Goal: Task Accomplishment & Management: Manage account settings

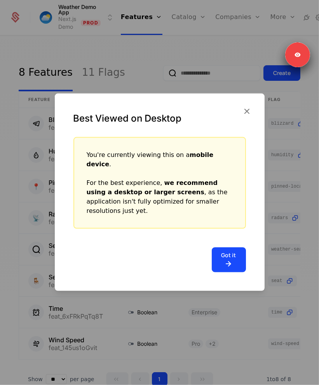
click at [226, 249] on button "Got it" at bounding box center [228, 259] width 34 height 25
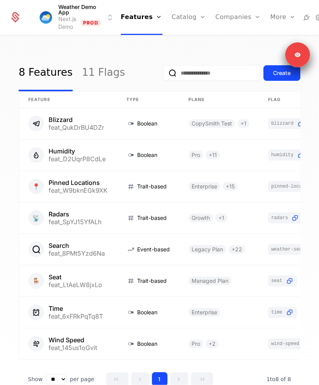
click at [172, 70] on input "email" at bounding box center [211, 73] width 97 height 16
click at [195, 43] on div "8 Features 11 Flags Create Feature Type Plans Flag Last Modified Blizzard feat_…" at bounding box center [159, 212] width 319 height 353
click at [236, 36] on div "Weather Demo App Next.js Demo Prod Features Features Flags Catalog Plans Add On…" at bounding box center [159, 192] width 319 height 385
click at [224, 49] on link "Users" at bounding box center [242, 49] width 36 height 5
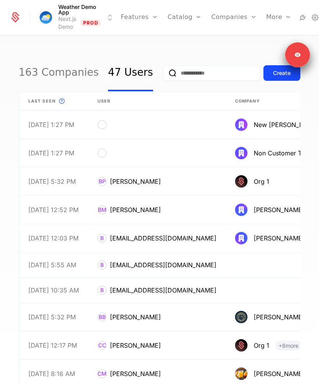
click at [179, 42] on div "163 Companies 47 Users Create Last seen This is the date a track or identify ev…" at bounding box center [159, 212] width 319 height 353
drag, startPoint x: 183, startPoint y: 67, endPoint x: 181, endPoint y: 74, distance: 6.8
click at [183, 68] on input "email" at bounding box center [211, 73] width 97 height 16
paste input "**********"
type input "**********"
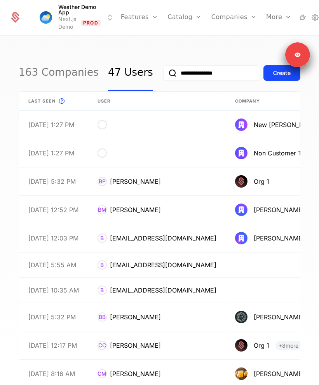
click at [163, 74] on button "submit" at bounding box center [163, 74] width 0 height 0
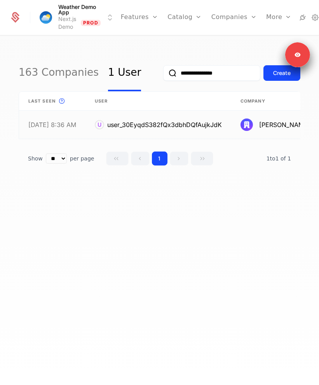
click at [247, 122] on link at bounding box center [289, 125] width 117 height 28
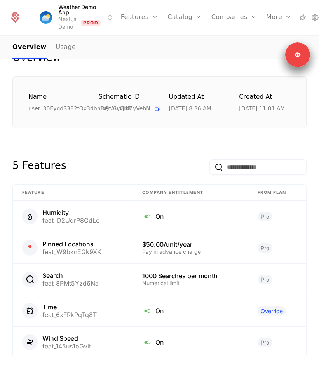
scroll to position [92, 0]
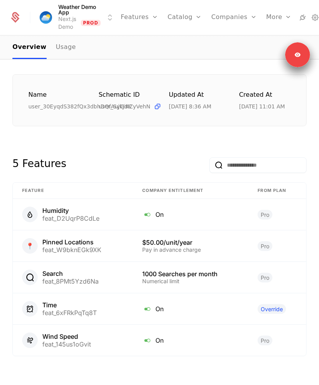
click at [197, 135] on div "Overview All meta Name user_30EyqdS382fQx3dbhDQfAujkJdK Schematic ID user_SyGiK…" at bounding box center [159, 211] width 294 height 325
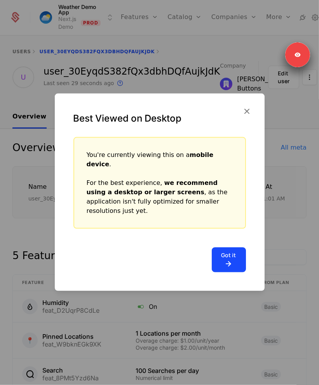
click at [243, 116] on icon "button" at bounding box center [247, 111] width 10 height 10
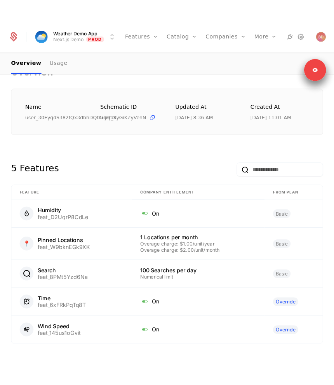
scroll to position [97, 0]
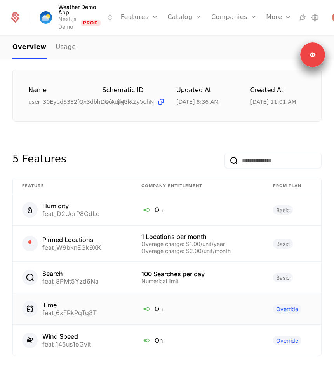
click at [279, 307] on span "Override" at bounding box center [287, 309] width 28 height 10
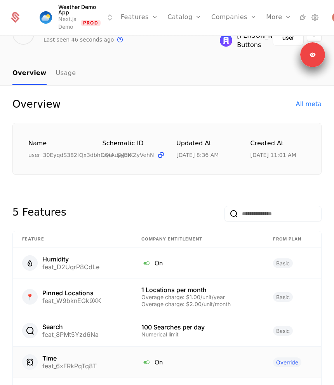
scroll to position [0, 0]
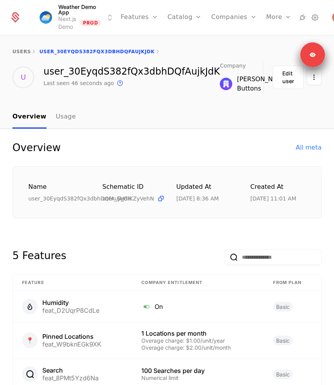
click at [194, 147] on div "Overview All meta" at bounding box center [166, 147] width 309 height 12
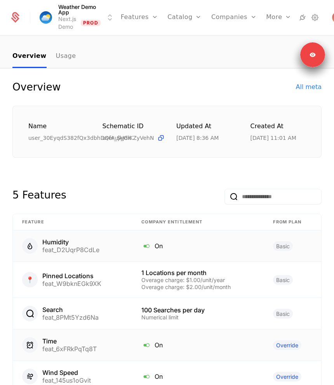
scroll to position [97, 0]
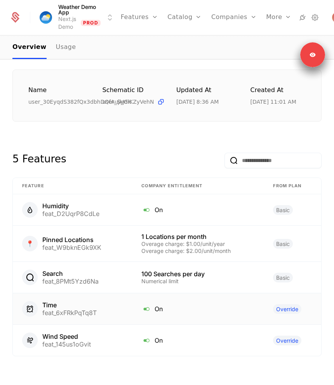
drag, startPoint x: 281, startPoint y: 300, endPoint x: 277, endPoint y: 307, distance: 8.2
click at [279, 303] on td "Override" at bounding box center [291, 308] width 57 height 31
click at [277, 307] on span "Override" at bounding box center [287, 309] width 28 height 10
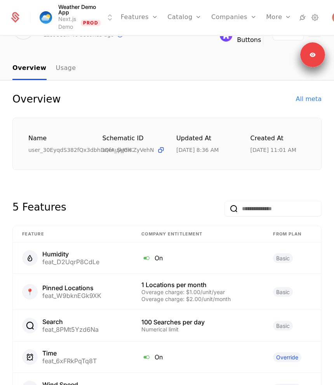
scroll to position [14, 0]
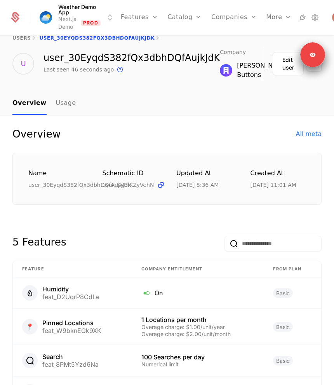
click at [64, 105] on link "Usage" at bounding box center [66, 103] width 20 height 23
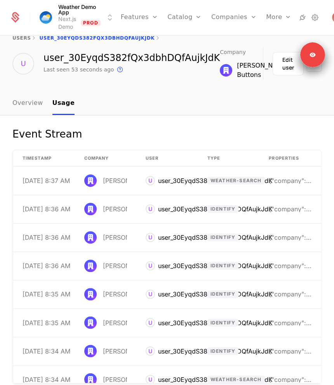
click at [17, 100] on link "Overview" at bounding box center [27, 103] width 31 height 23
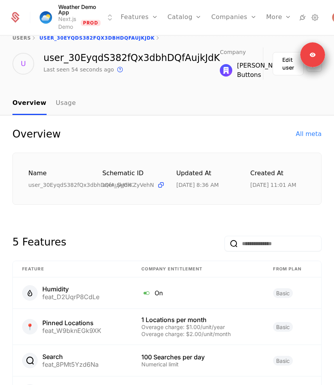
click at [162, 94] on nav "Overview Usage" at bounding box center [166, 103] width 309 height 23
click at [220, 69] on img at bounding box center [226, 70] width 12 height 12
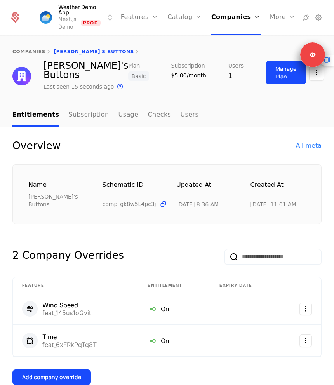
click at [173, 201] on div "Name [PERSON_NAME]'s Buttons Schematic ID comp_gk8w5L4pc3j Updated at [DATE] 8:…" at bounding box center [166, 194] width 309 height 60
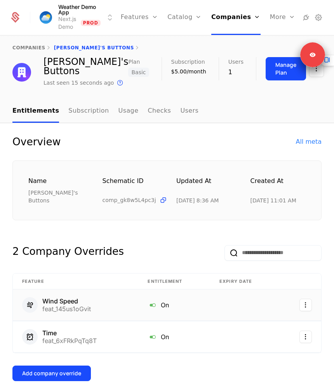
scroll to position [15, 0]
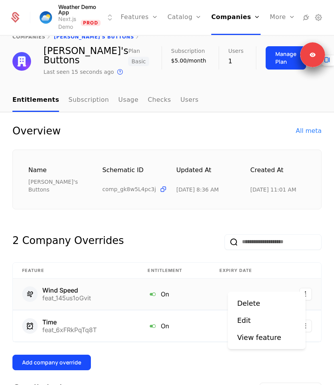
click at [299, 281] on html "Weather Demo App Next.js Demo Prod Features Features Flags Catalog Plans Add On…" at bounding box center [167, 192] width 334 height 385
click at [241, 304] on div "Delete" at bounding box center [248, 303] width 23 height 11
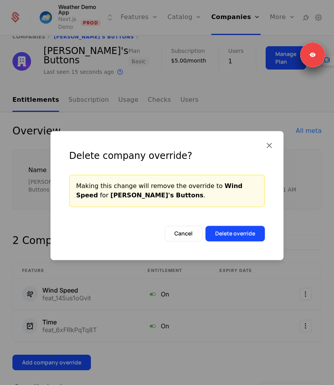
click at [236, 233] on button "Delete override" at bounding box center [234, 233] width 59 height 16
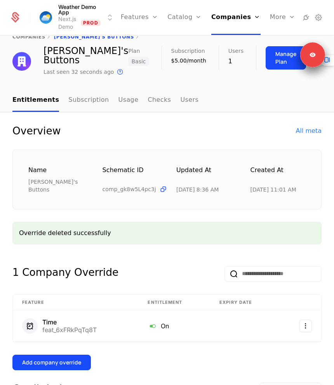
click at [209, 197] on div "Name [PERSON_NAME]'s Buttons Schematic ID comp_gk8w5L4pc3j Updated at [DATE] 8:…" at bounding box center [166, 179] width 309 height 60
click at [69, 354] on button "Add company override" at bounding box center [51, 362] width 78 height 16
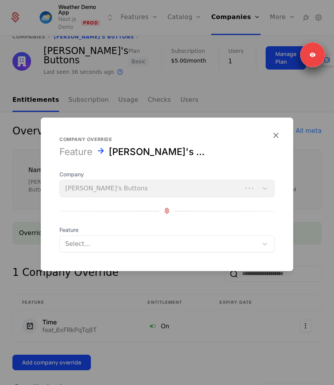
click at [107, 237] on div "Select..." at bounding box center [159, 243] width 198 height 14
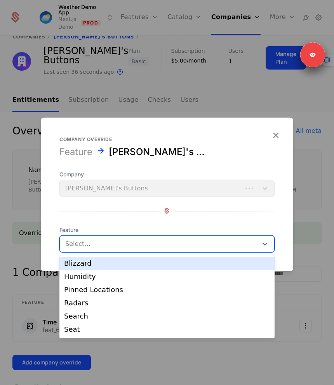
type input "*"
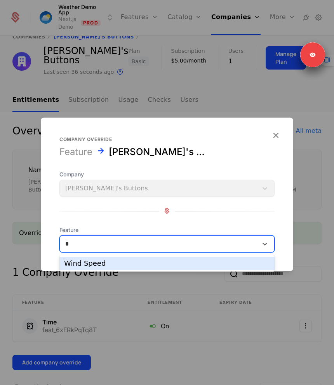
click at [104, 259] on div "Wind Speed" at bounding box center [166, 262] width 215 height 13
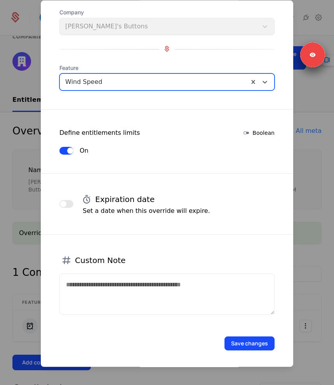
scroll to position [45, 0]
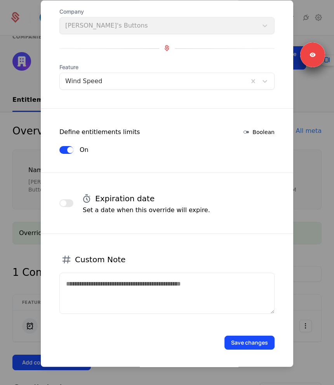
drag, startPoint x: 237, startPoint y: 338, endPoint x: 322, endPoint y: 282, distance: 102.0
click at [243, 245] on form "Company override Wind Speed Ben's Buttons Company [PERSON_NAME]'s Buttons Featu…" at bounding box center [167, 161] width 252 height 413
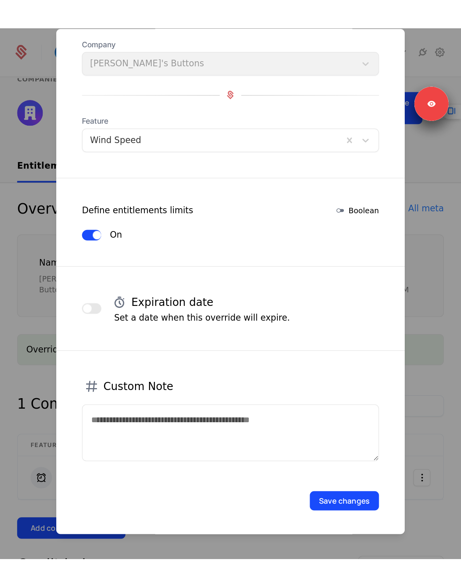
scroll to position [0, 0]
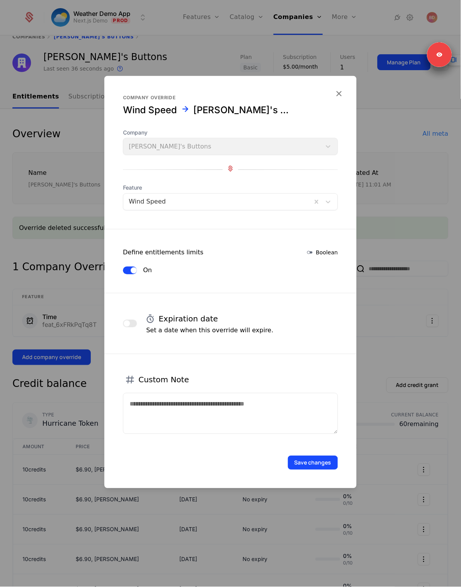
click at [240, 384] on div "Save changes" at bounding box center [230, 453] width 252 height 36
click at [316, 384] on button "Save changes" at bounding box center [313, 463] width 50 height 14
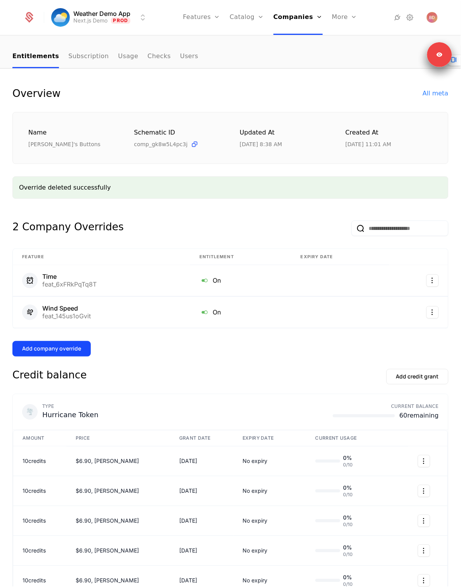
scroll to position [55, 0]
click at [294, 382] on div "Credit balance Add credit grant" at bounding box center [230, 381] width 436 height 25
click at [204, 41] on link "Features" at bounding box center [210, 38] width 36 height 6
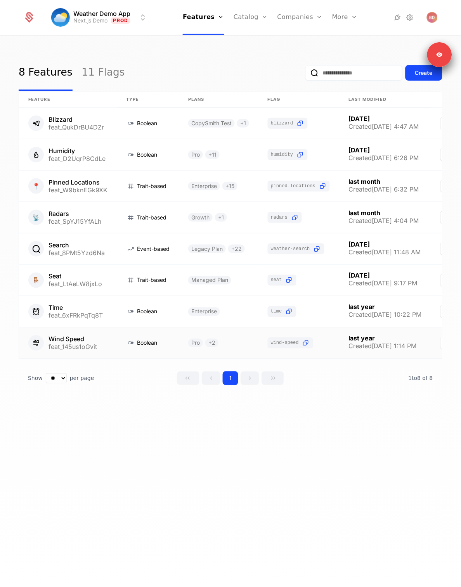
click at [81, 339] on link at bounding box center [68, 343] width 98 height 31
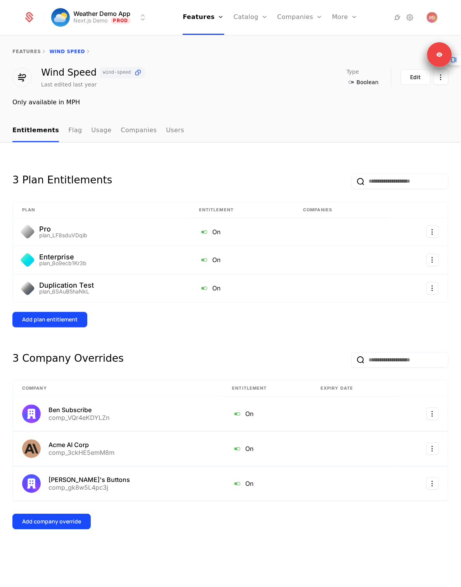
click at [73, 128] on link "Flag" at bounding box center [75, 131] width 14 height 23
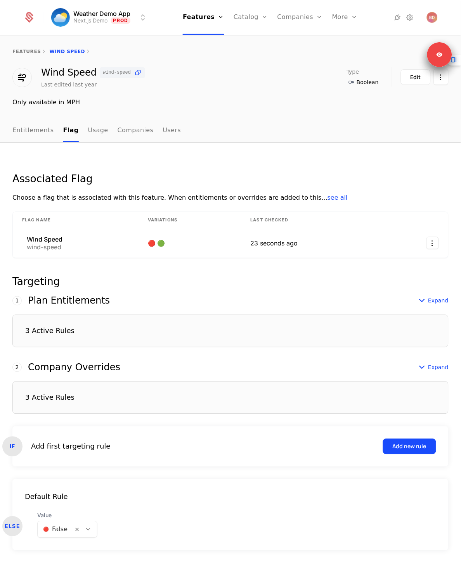
click at [208, 384] on div "3 Active Rules" at bounding box center [230, 398] width 436 height 33
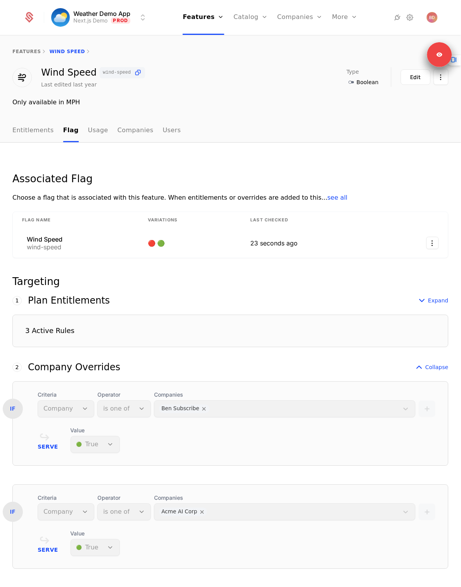
click at [202, 384] on div "IF Criteria Company Operator is one of Companies Ben Subscribe + Serve Value 🟢 …" at bounding box center [230, 424] width 436 height 85
click at [195, 364] on div "2 This number reflects this rule’s evaluation order. Schematic evaluates first …" at bounding box center [230, 367] width 436 height 9
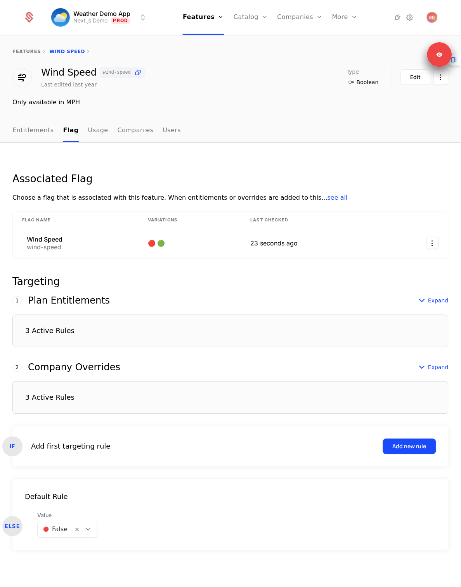
click at [100, 384] on div "3 Active Rules" at bounding box center [230, 398] width 436 height 33
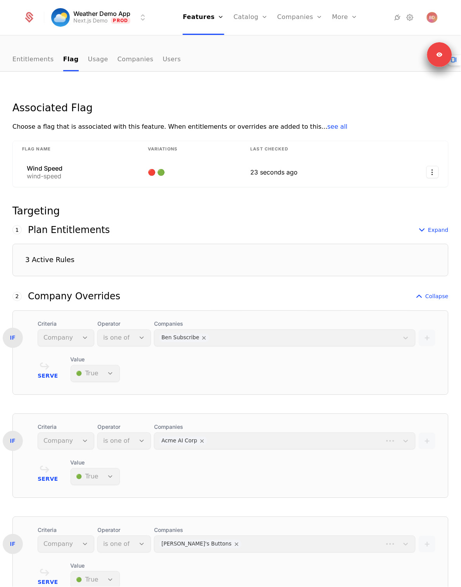
scroll to position [172, 0]
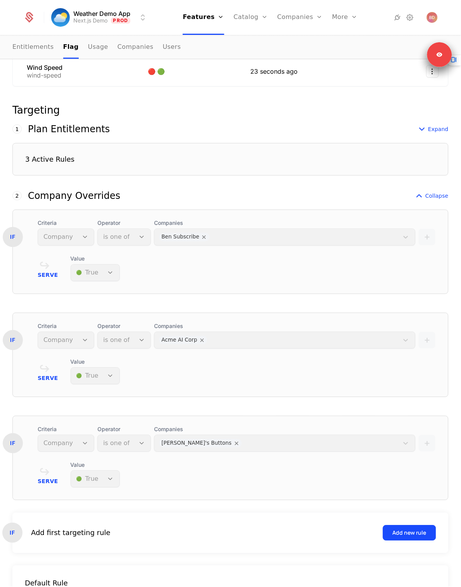
click at [318, 267] on div "Serve Value 🟢 True" at bounding box center [237, 268] width 398 height 26
click at [36, 51] on link "Entitlements" at bounding box center [33, 47] width 42 height 23
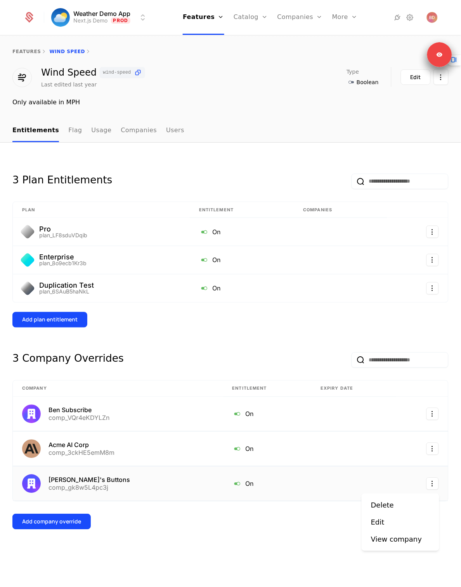
click at [318, 384] on html "Weather Demo App Next.js Demo Prod Features Features Flags Catalog Plans Add On…" at bounding box center [230, 293] width 461 height 587
drag, startPoint x: 103, startPoint y: 473, endPoint x: 85, endPoint y: 482, distance: 20.0
click at [103, 384] on html "Weather Demo App Next.js Demo Prod Features Features Flags Catalog Plans Add On…" at bounding box center [230, 293] width 461 height 587
click at [78, 384] on div "[PERSON_NAME]'s Buttons" at bounding box center [88, 480] width 81 height 6
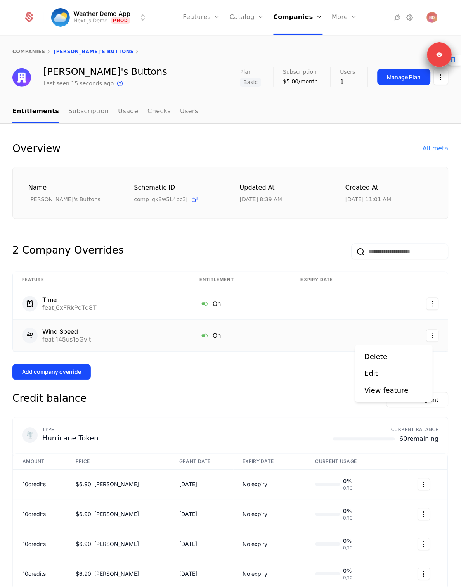
click at [318, 334] on html "Weather Demo App Next.js Demo Prod Features Features Flags Catalog Plans Add On…" at bounding box center [230, 293] width 461 height 587
click at [318, 360] on div "Delete" at bounding box center [376, 357] width 23 height 11
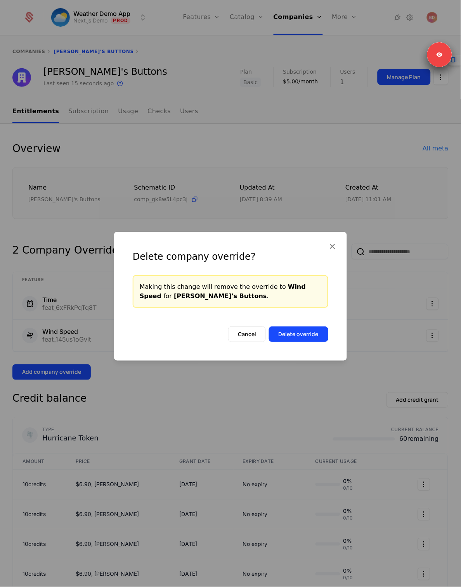
click at [294, 332] on button "Delete override" at bounding box center [298, 335] width 59 height 16
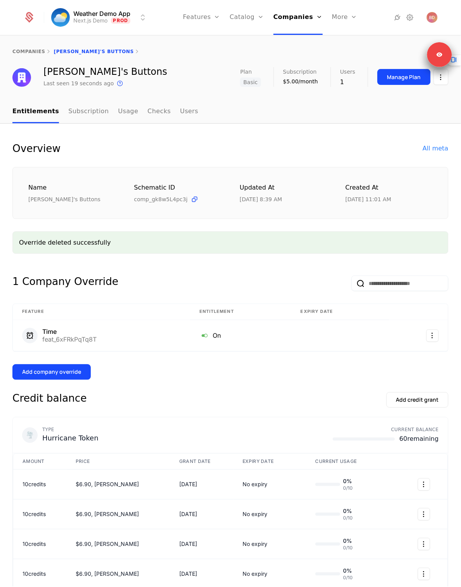
click at [57, 379] on button "Add company override" at bounding box center [51, 373] width 78 height 16
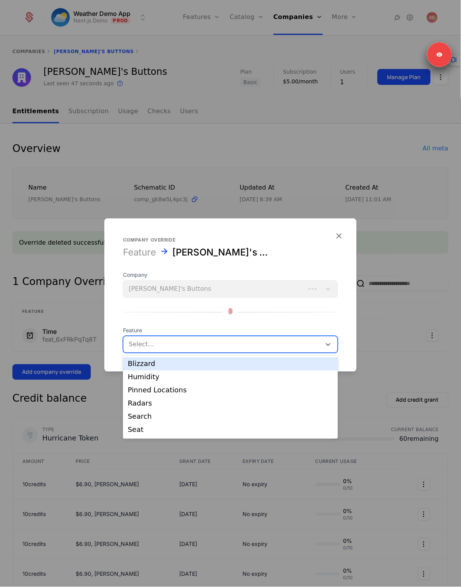
click at [174, 338] on div "Select..." at bounding box center [222, 345] width 198 height 14
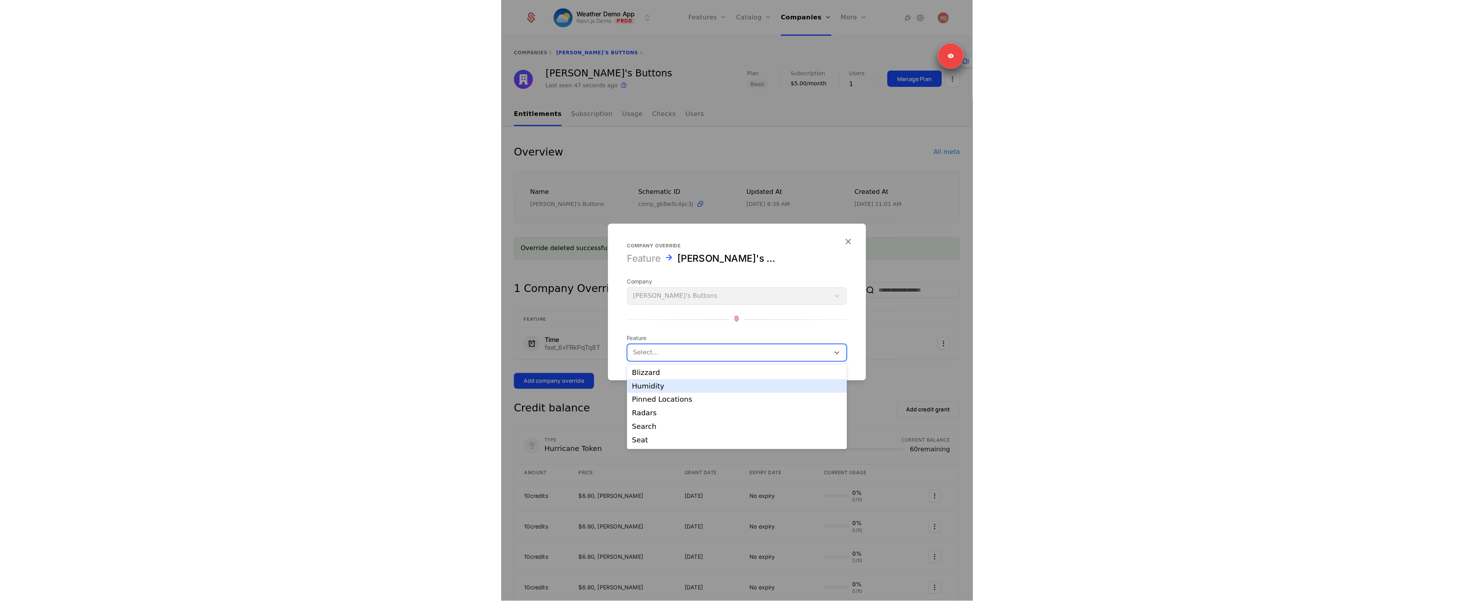
scroll to position [12, 0]
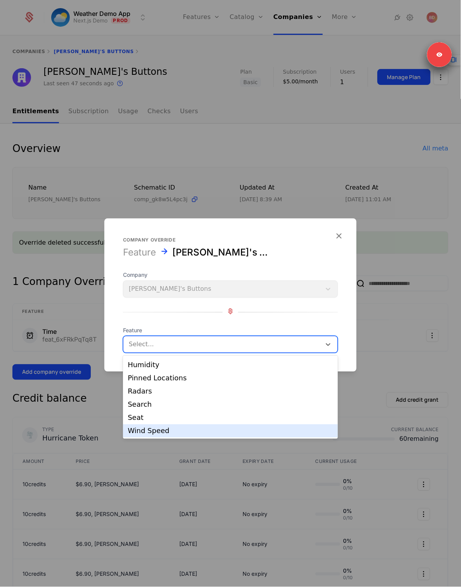
click at [156, 384] on div "Wind Speed" at bounding box center [231, 431] width 206 height 7
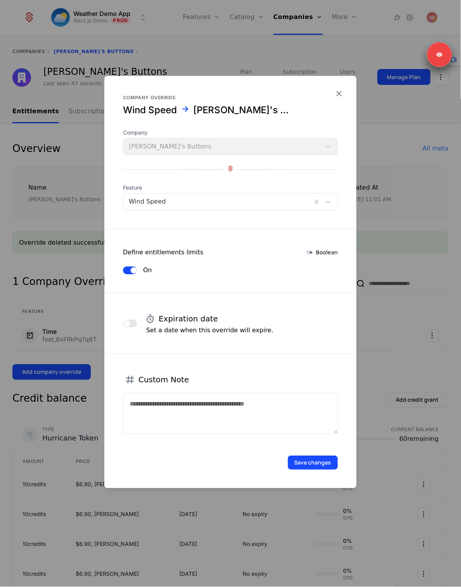
click at [318, 384] on button "Save changes" at bounding box center [313, 463] width 50 height 14
